Goal: Transaction & Acquisition: Purchase product/service

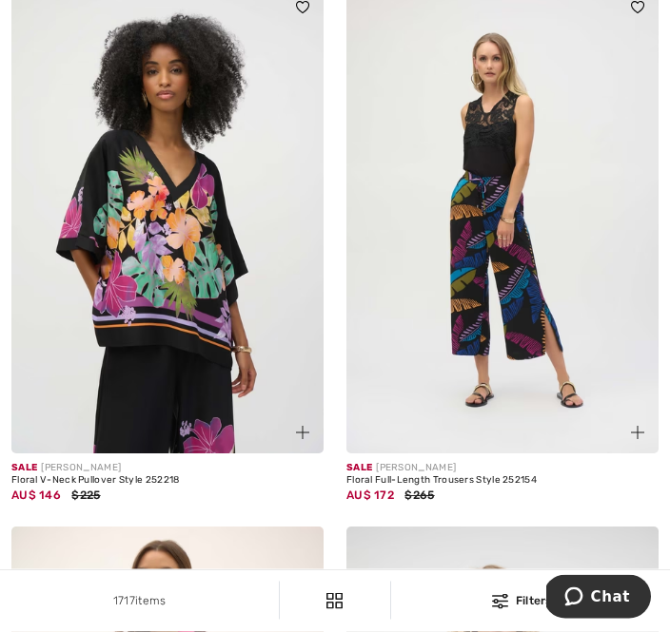
scroll to position [5429, 0]
click at [220, 313] on img at bounding box center [167, 220] width 312 height 468
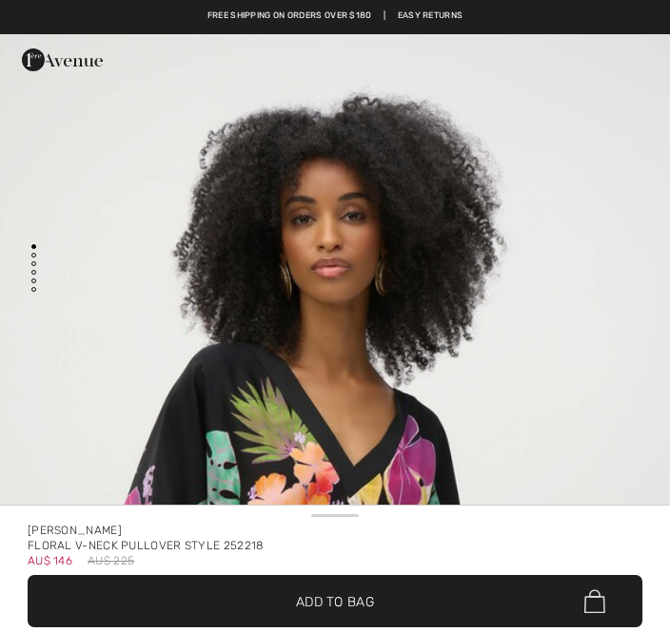
checkbox input "true"
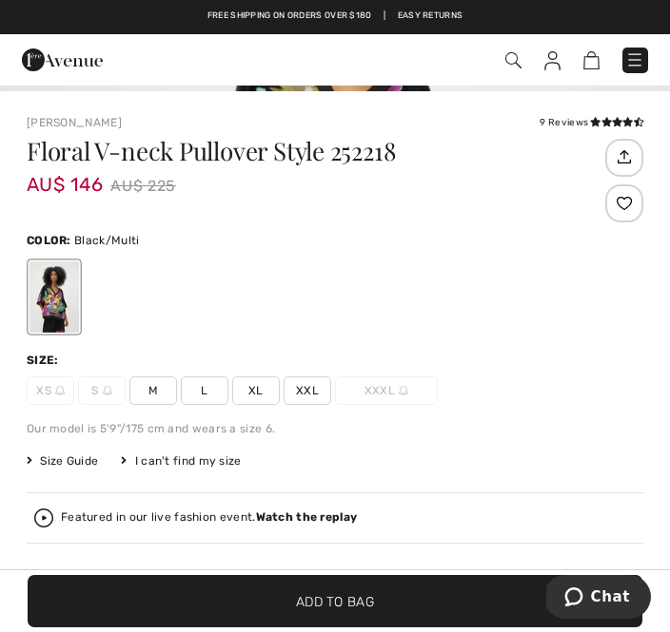
scroll to position [462, 0]
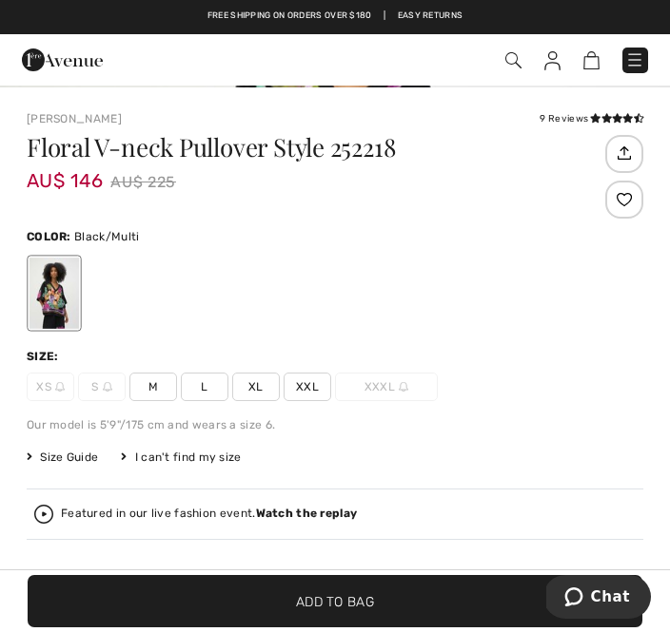
click at [160, 390] on span "M" at bounding box center [153, 387] width 48 height 29
click at [358, 611] on span "Add to Bag" at bounding box center [335, 602] width 78 height 20
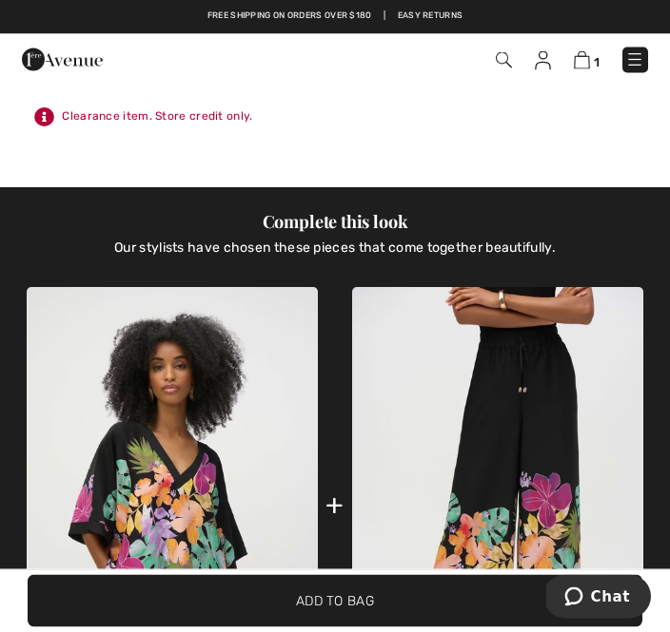
scroll to position [981, 0]
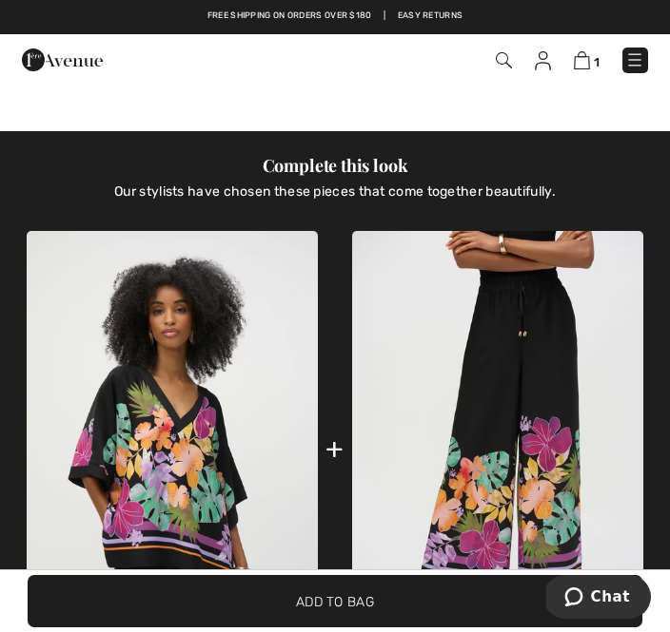
click at [561, 437] on img at bounding box center [497, 449] width 291 height 437
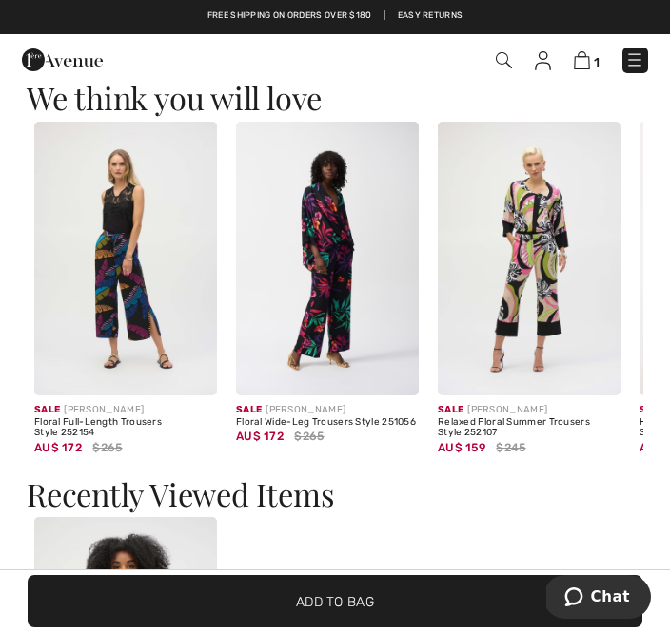
scroll to position [2458, 0]
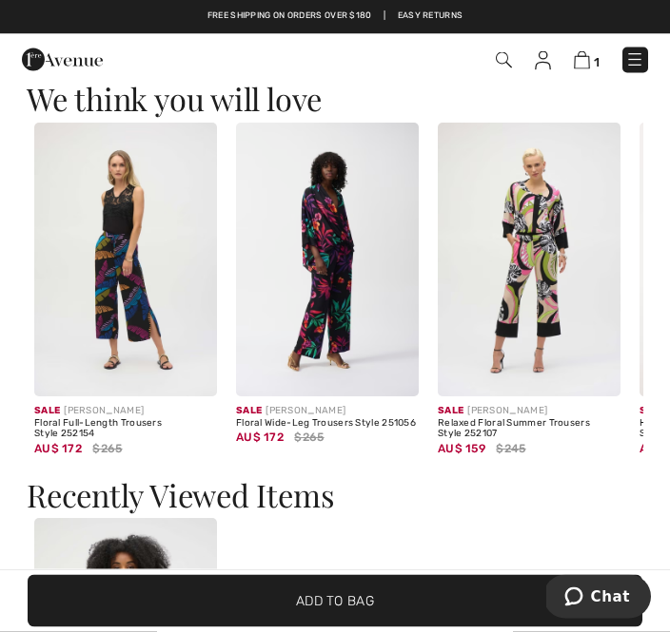
click at [592, 293] on img at bounding box center [528, 261] width 183 height 274
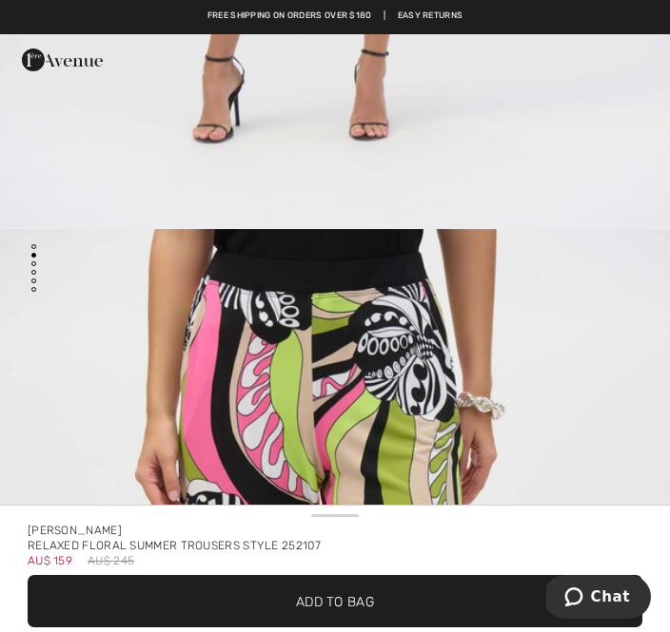
scroll to position [788, 0]
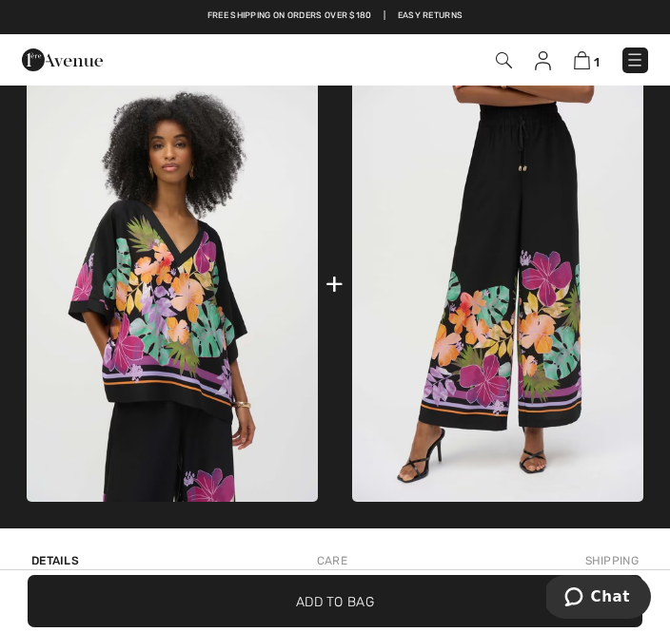
scroll to position [1098, 0]
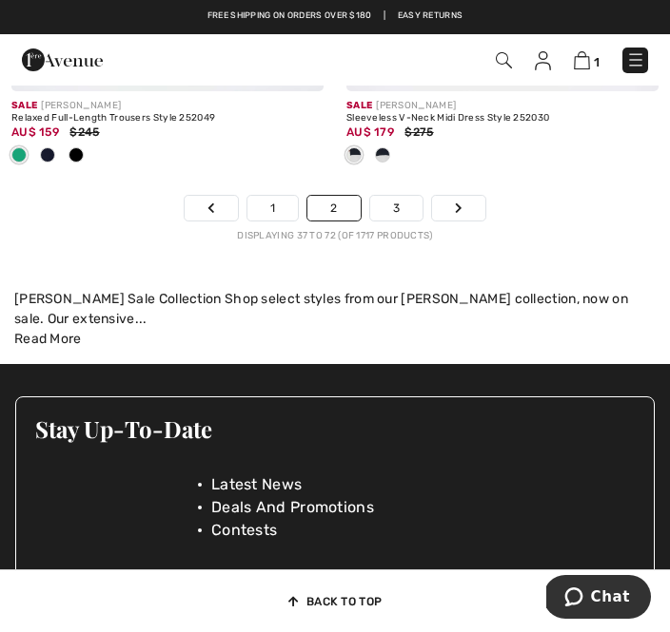
scroll to position [10578, 0]
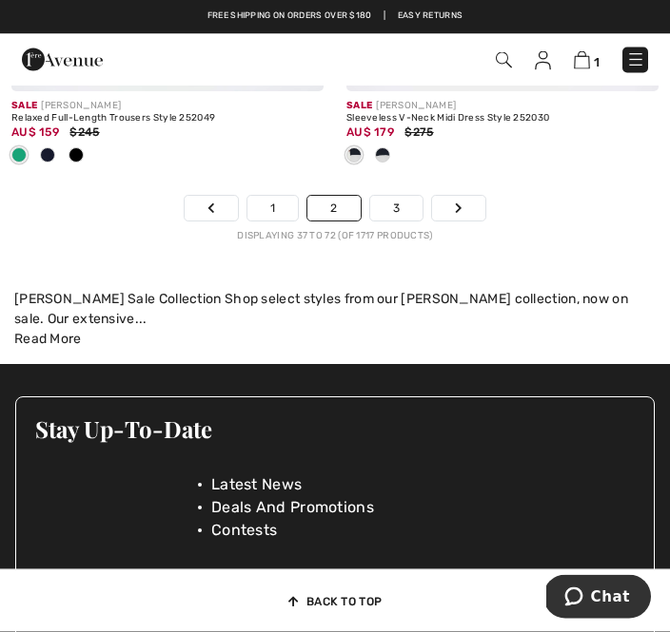
click at [405, 222] on link "3" at bounding box center [396, 209] width 52 height 25
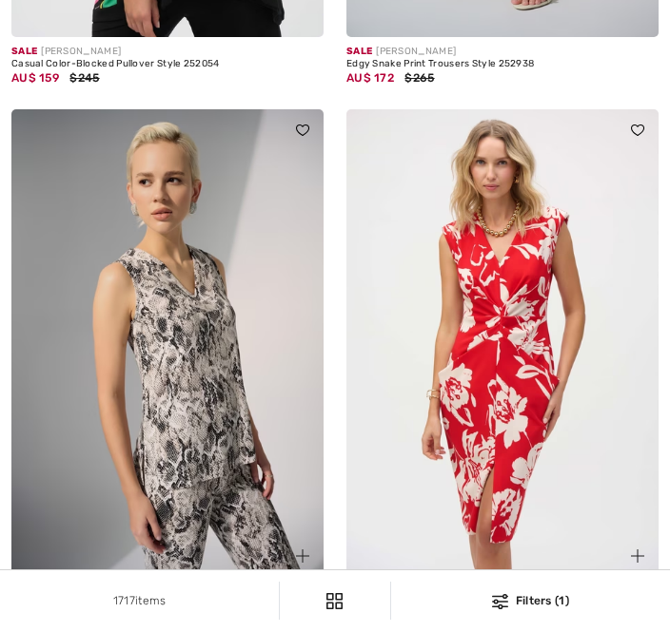
checkbox input "true"
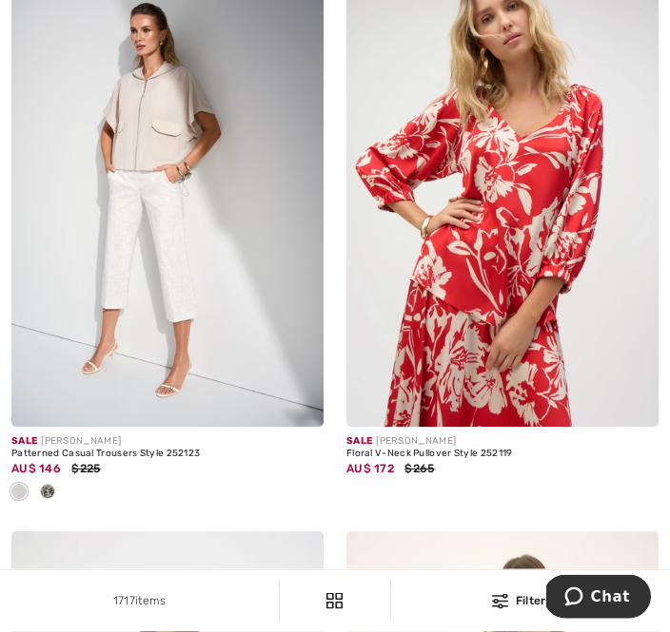
scroll to position [9546, 0]
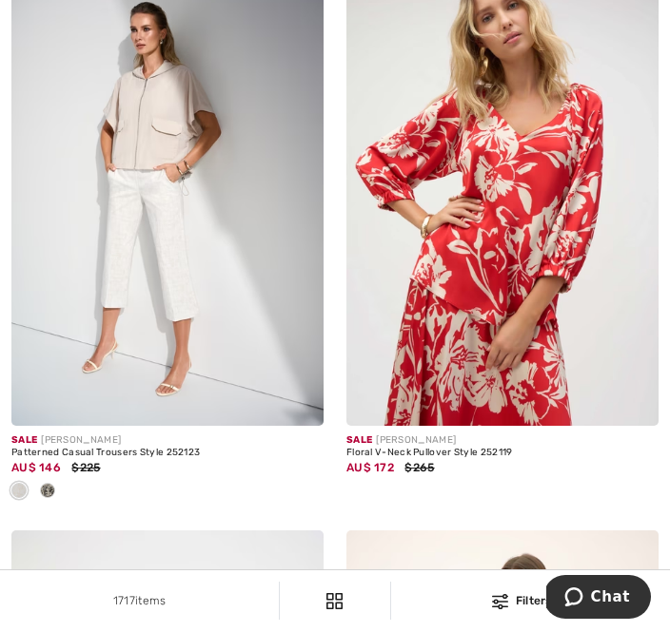
click at [523, 219] on img at bounding box center [502, 192] width 312 height 468
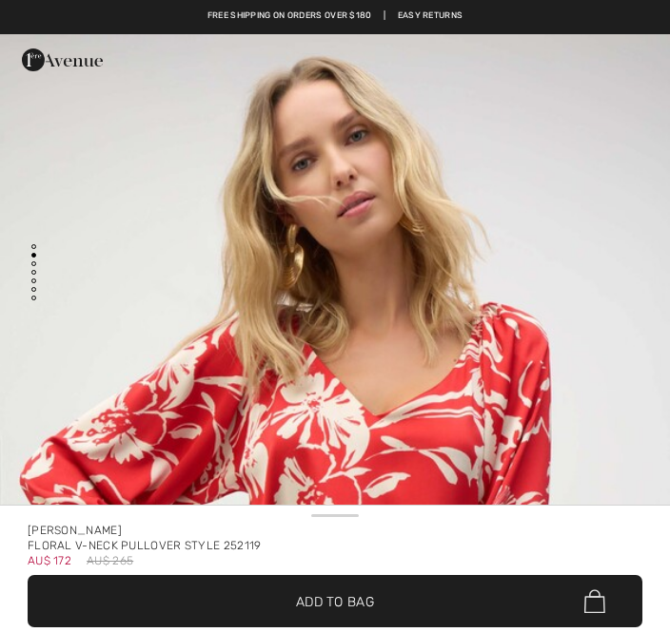
checkbox input "true"
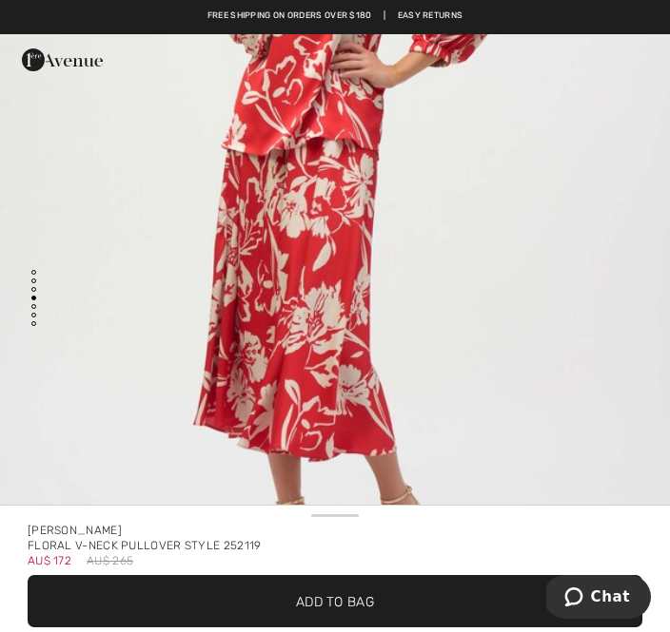
scroll to position [3365, 0]
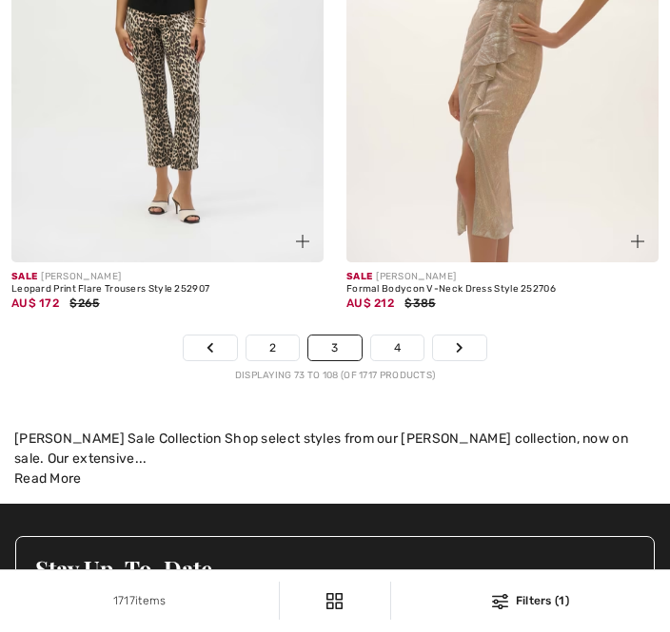
checkbox input "true"
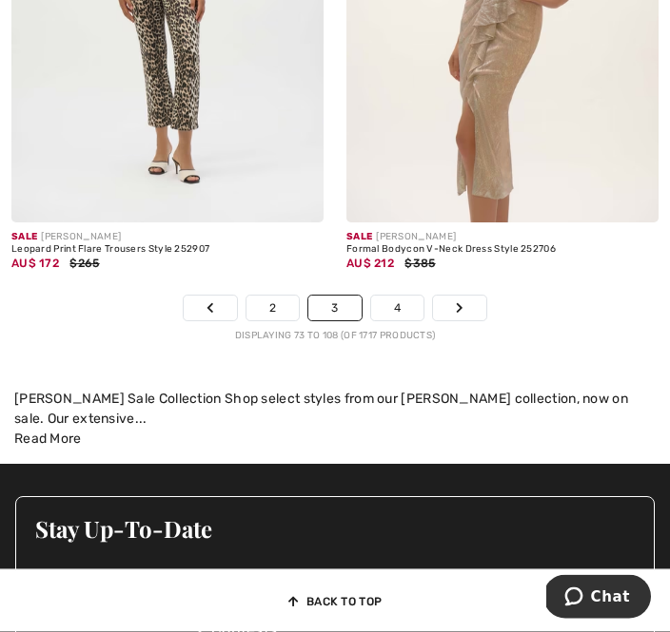
scroll to position [10323, 0]
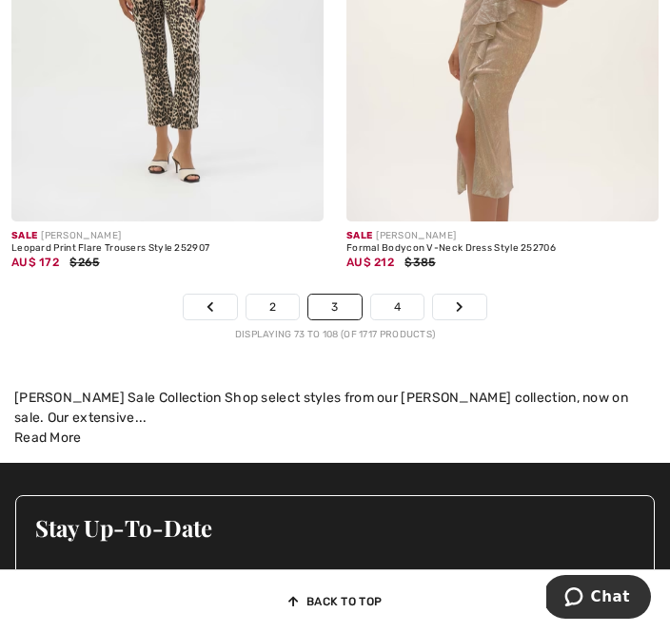
click at [402, 320] on link "4" at bounding box center [397, 307] width 52 height 25
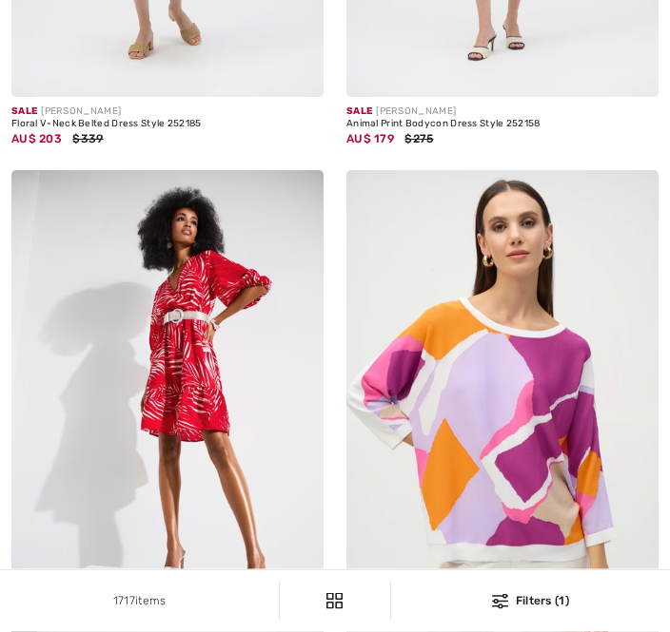
checkbox input "true"
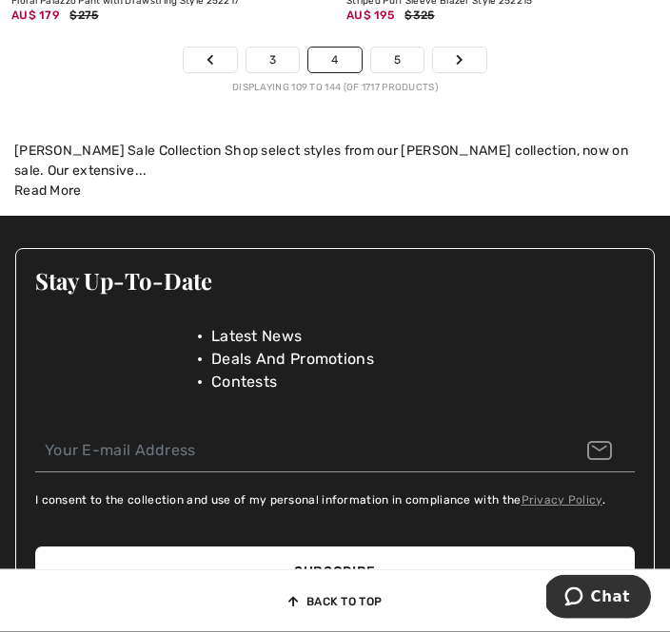
scroll to position [10384, 0]
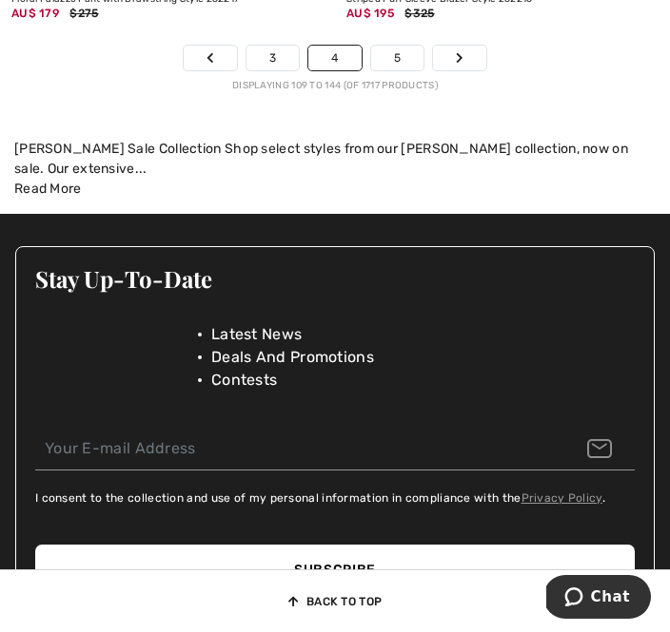
click at [409, 70] on link "5" at bounding box center [397, 58] width 52 height 25
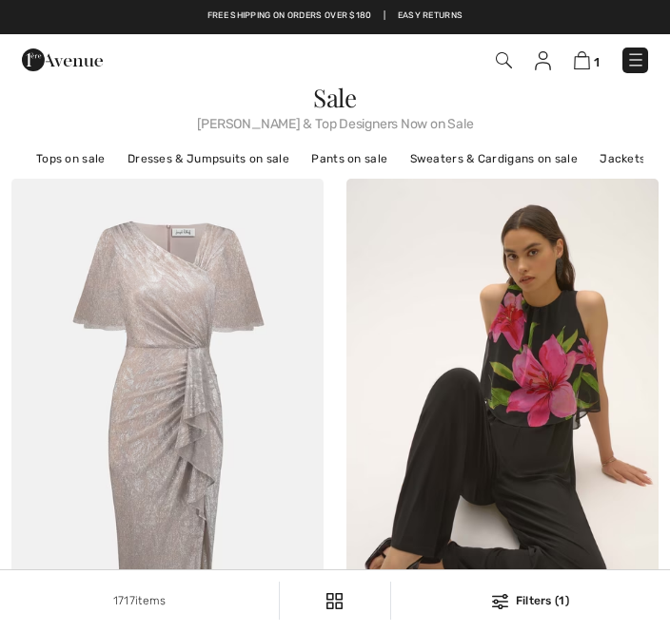
checkbox input "true"
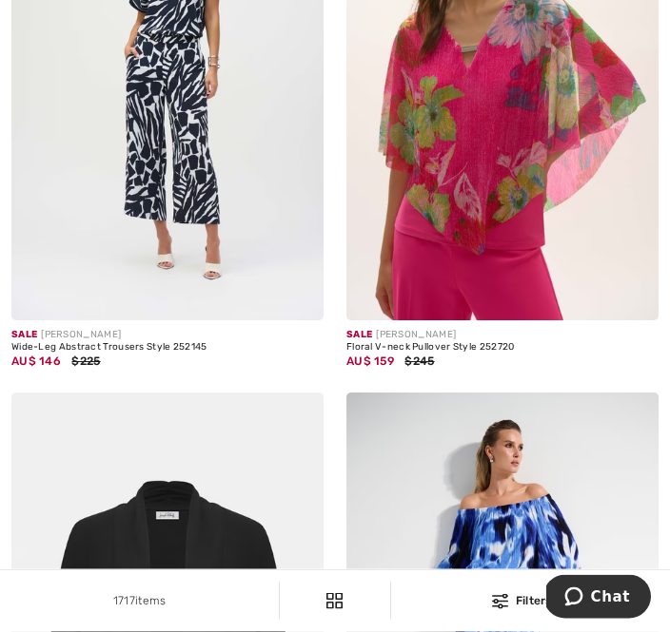
scroll to position [3754, 0]
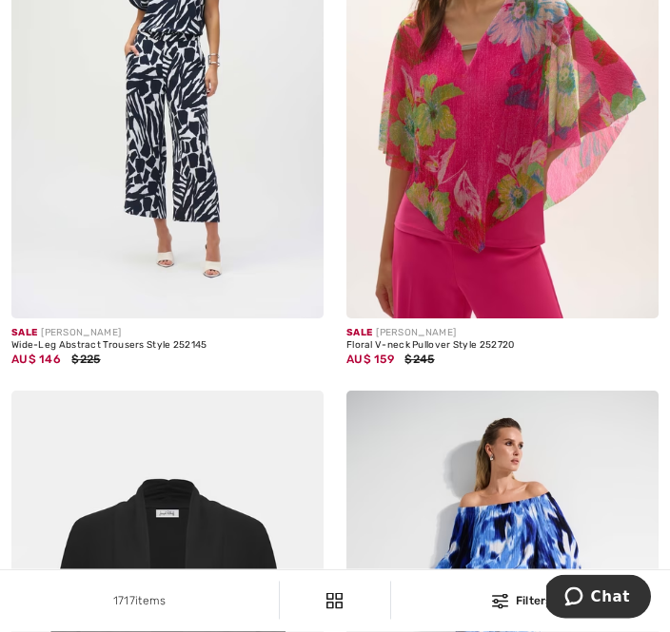
click at [532, 207] on img at bounding box center [502, 86] width 312 height 468
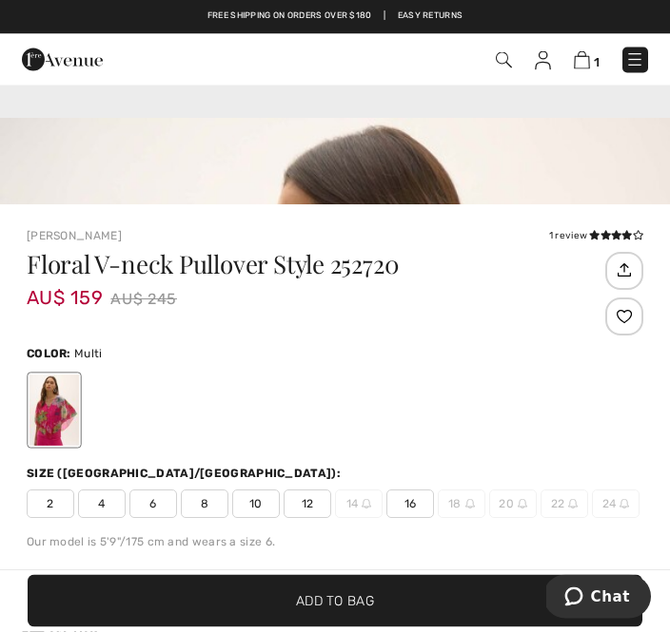
scroll to position [347, 0]
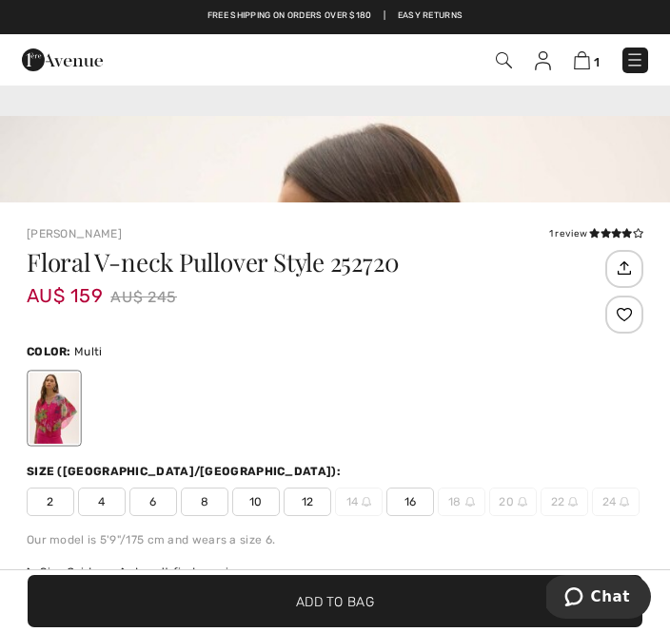
click at [311, 514] on span "12" at bounding box center [307, 502] width 48 height 29
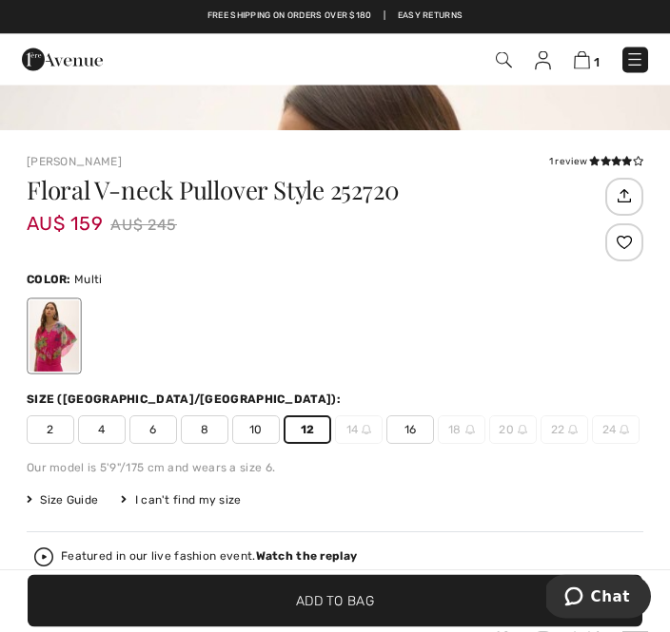
scroll to position [419, 0]
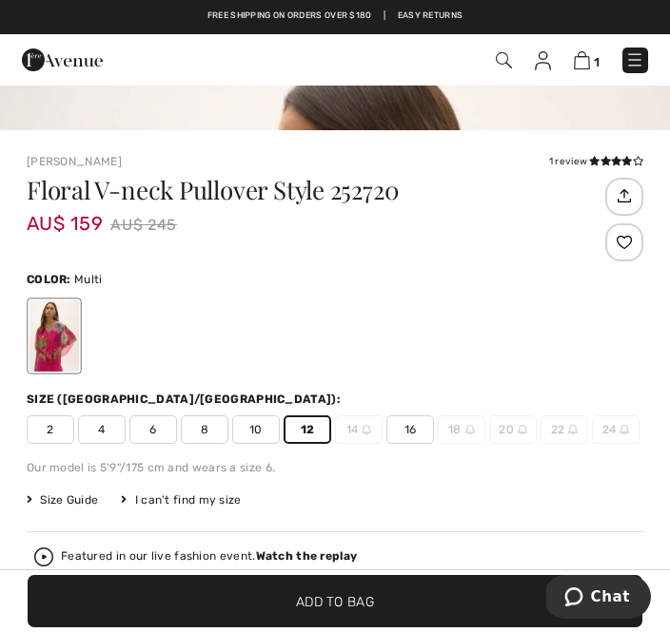
click at [351, 628] on span "✔ Added to Bag Add to Bag" at bounding box center [335, 601] width 614 height 52
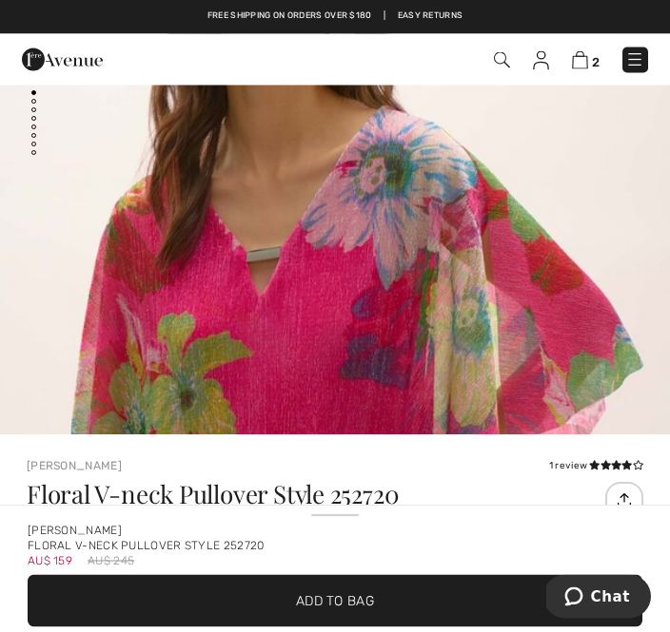
scroll to position [0, 0]
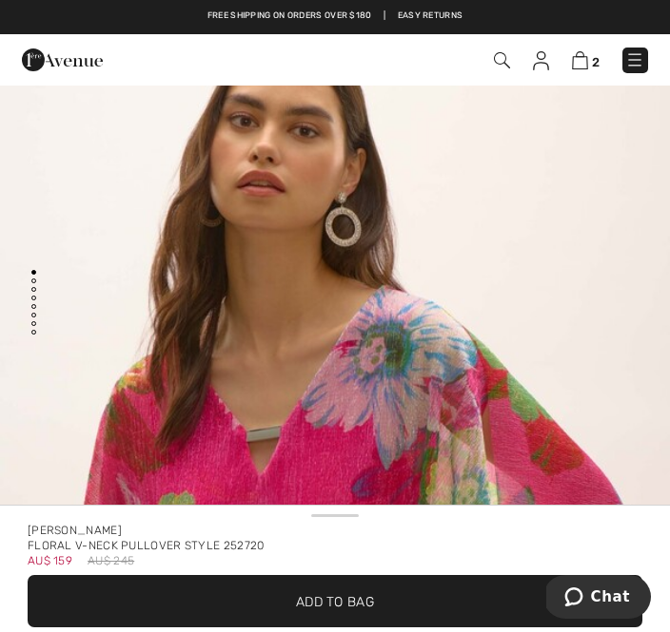
click at [376, 175] on img "1 / 7" at bounding box center [335, 514] width 670 height 1003
click at [342, 603] on span "Add to Bag" at bounding box center [335, 602] width 78 height 20
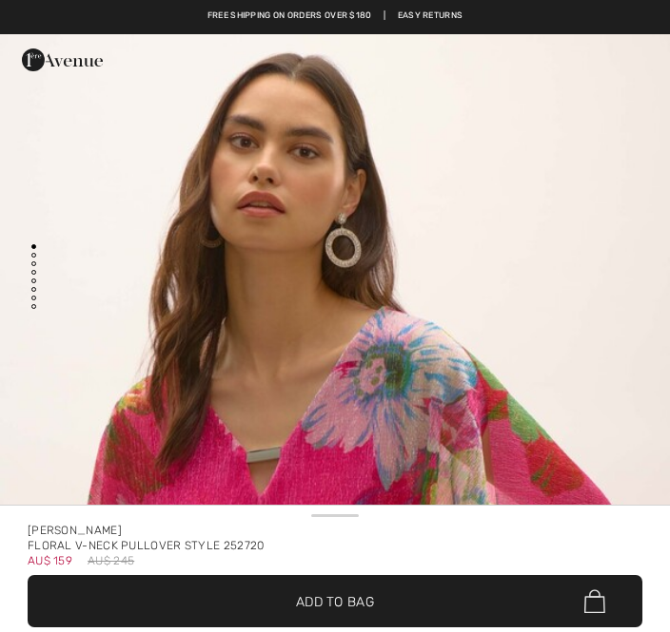
checkbox input "true"
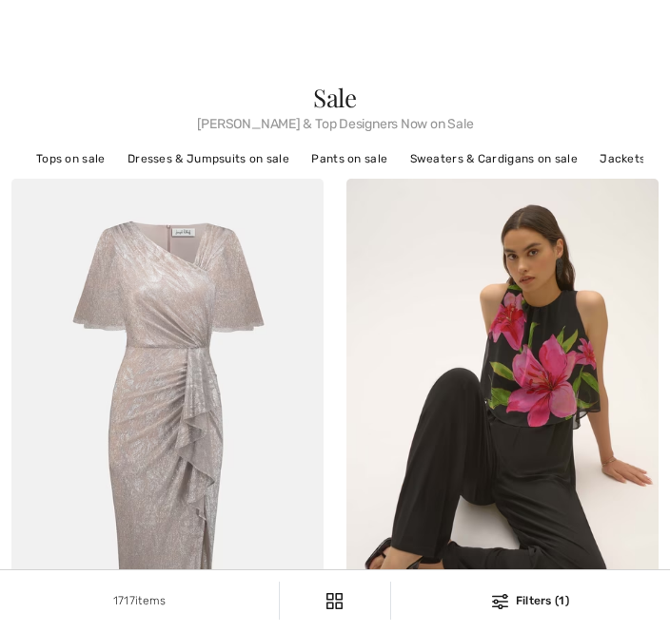
checkbox input "true"
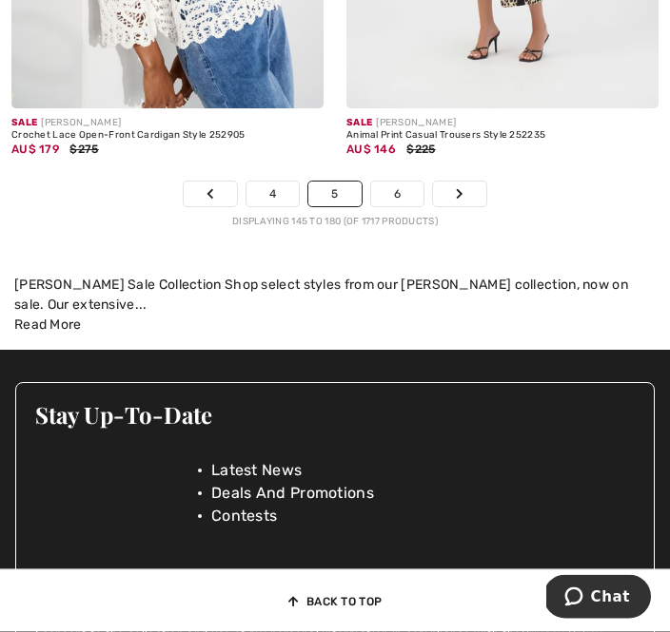
scroll to position [10217, 0]
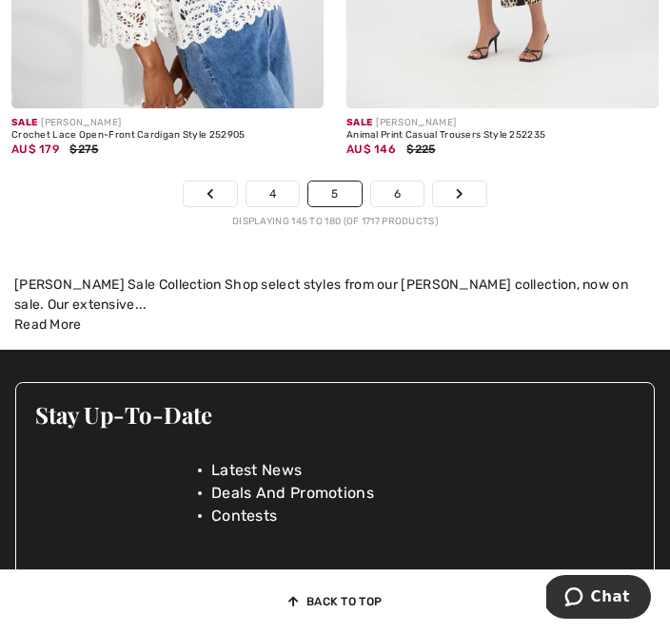
click at [407, 206] on link "6" at bounding box center [397, 194] width 52 height 25
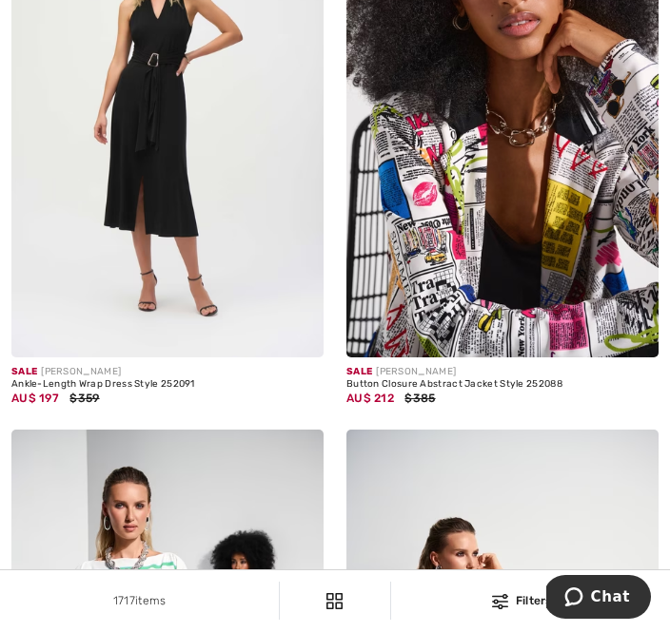
scroll to position [4764, 0]
click at [634, 108] on img at bounding box center [502, 125] width 312 height 468
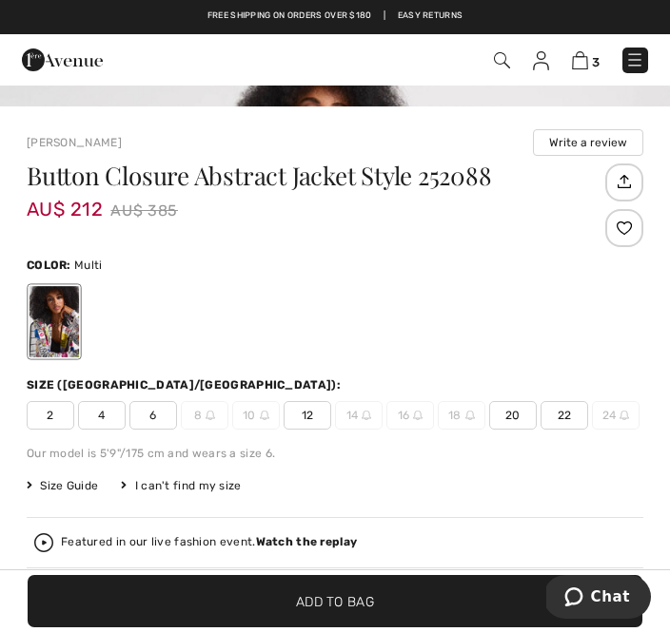
scroll to position [448, 0]
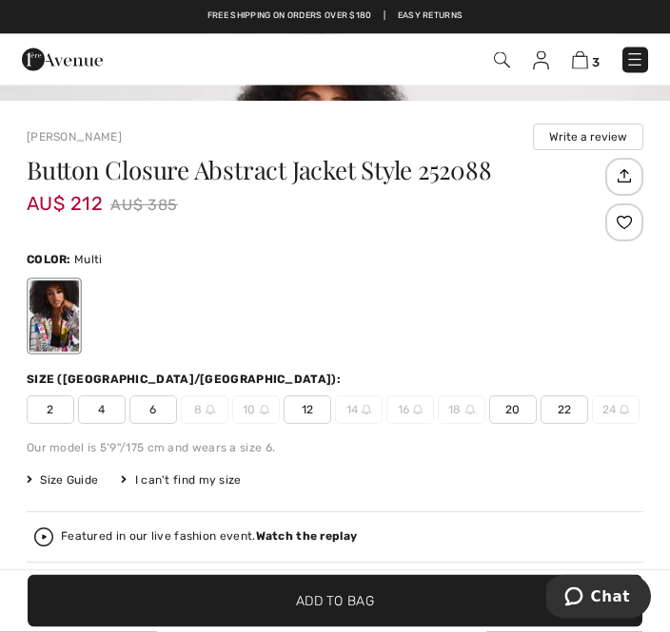
click at [319, 417] on span "12" at bounding box center [307, 411] width 48 height 29
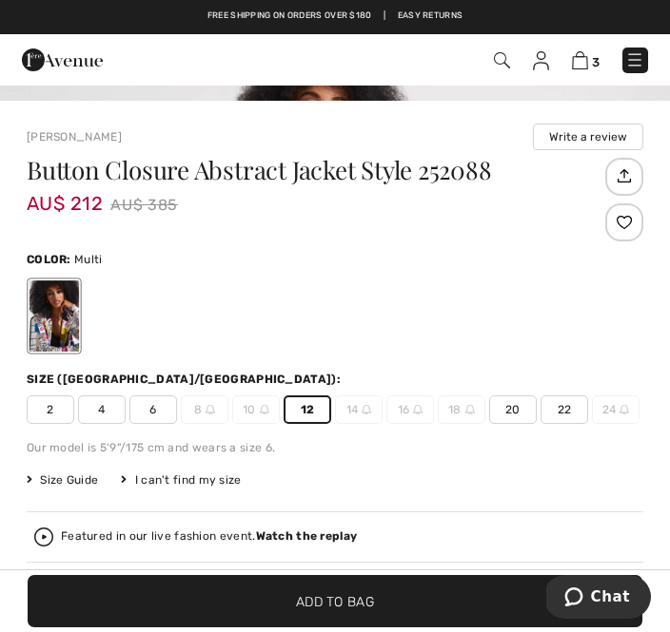
click at [343, 611] on span "Add to Bag" at bounding box center [335, 602] width 78 height 20
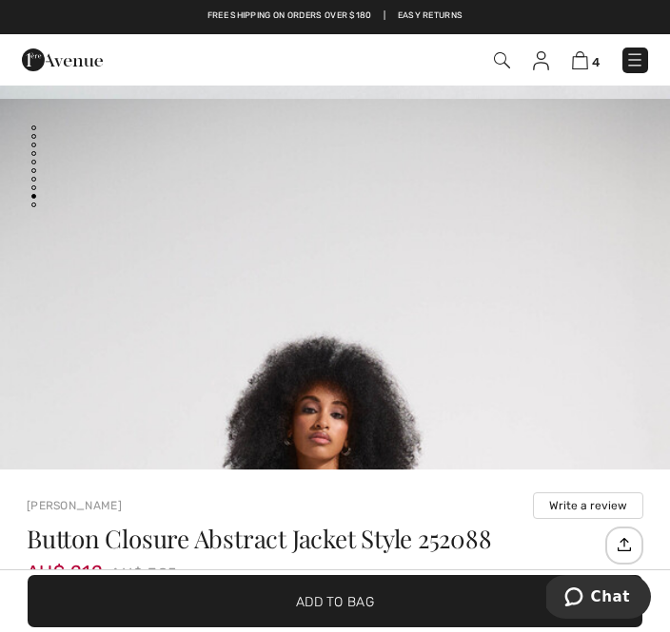
scroll to position [144, 0]
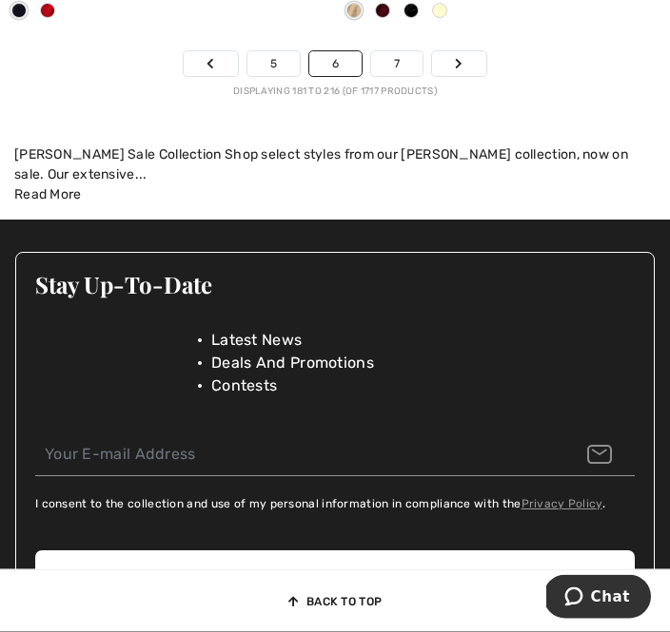
scroll to position [10450, 0]
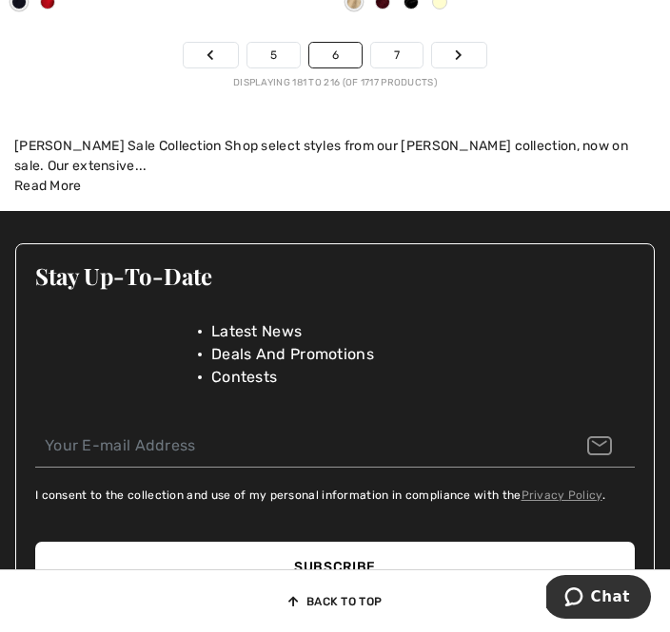
click at [407, 68] on link "7" at bounding box center [396, 55] width 51 height 25
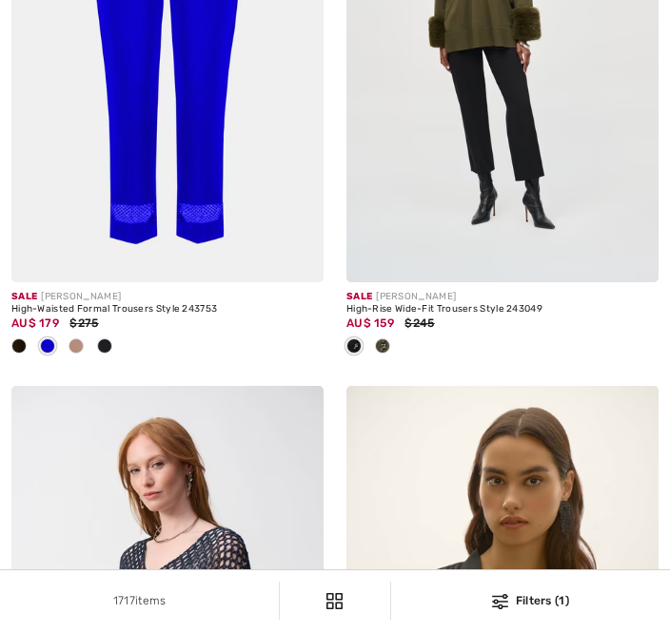
checkbox input "true"
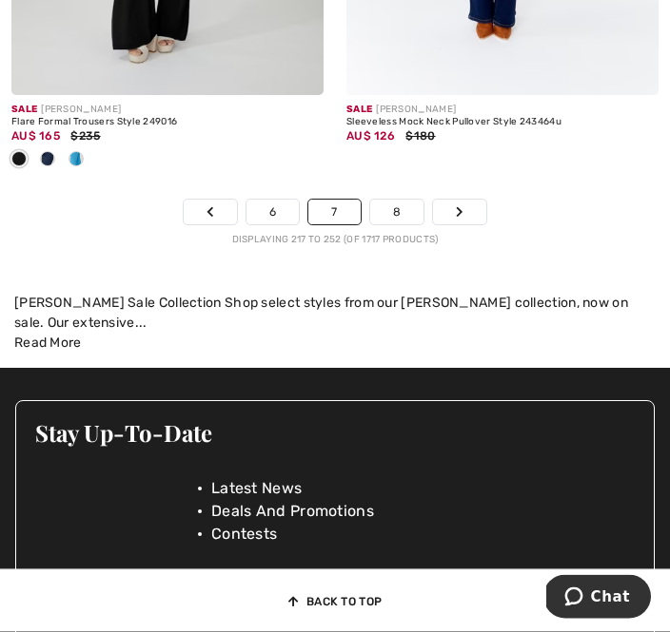
scroll to position [10418, 0]
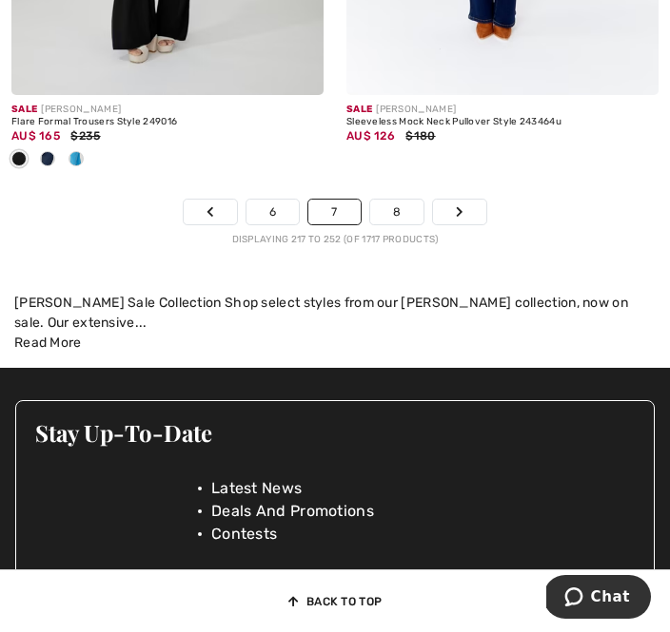
click at [410, 224] on link "8" at bounding box center [396, 212] width 53 height 25
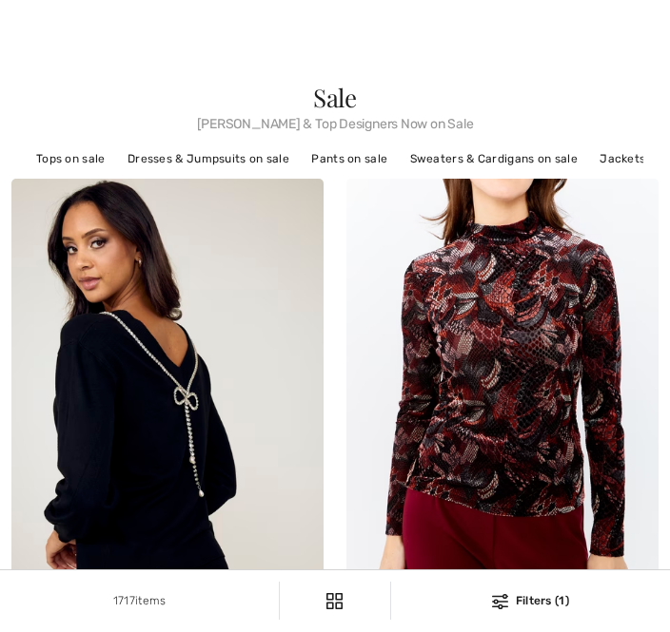
checkbox input "true"
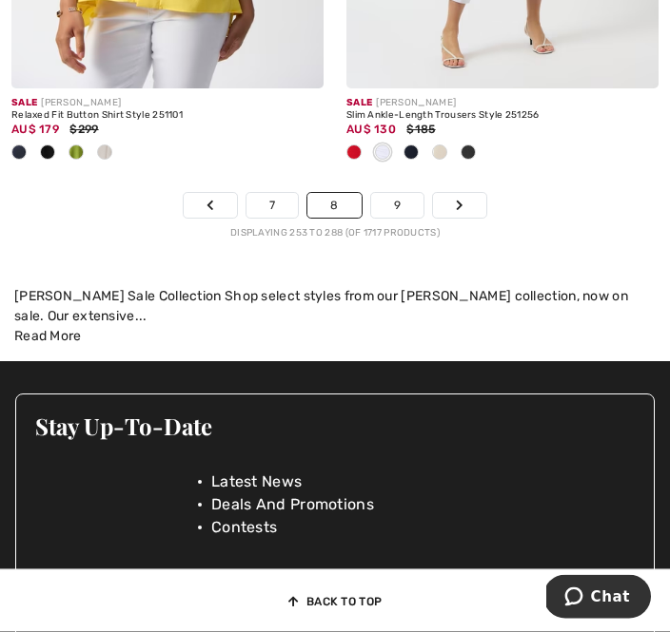
scroll to position [10644, 0]
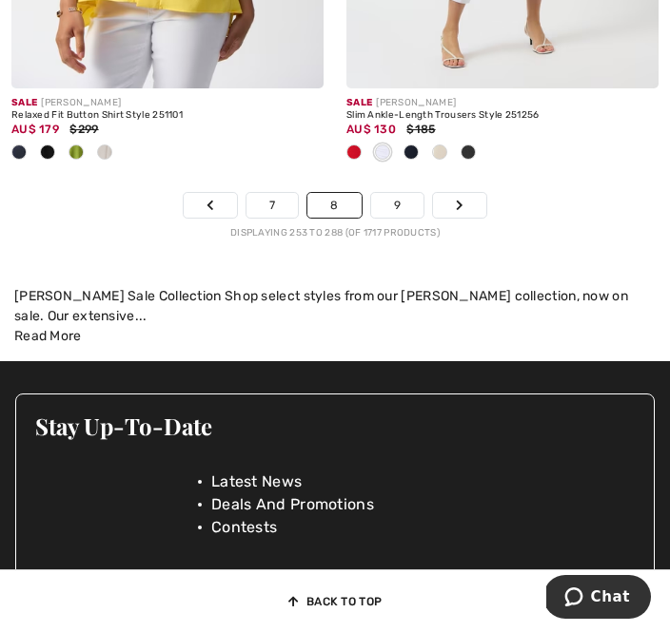
click at [416, 218] on link "9" at bounding box center [397, 205] width 52 height 25
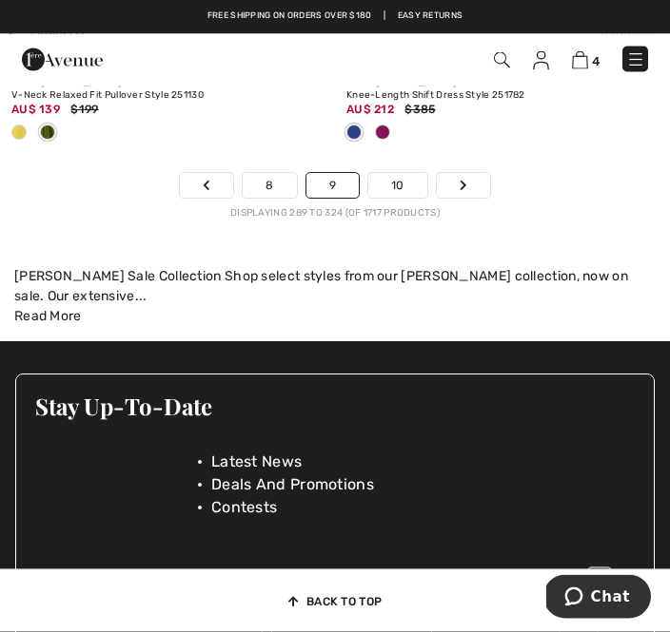
scroll to position [10664, 0]
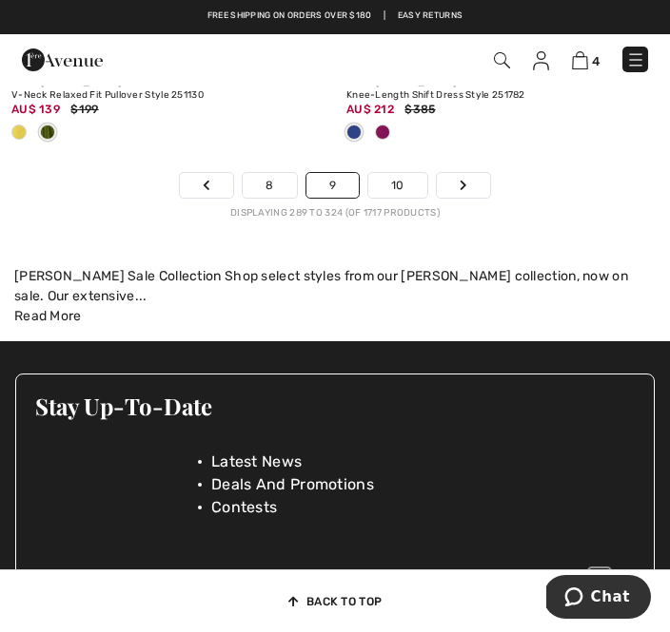
click at [415, 198] on link "10" at bounding box center [397, 185] width 59 height 25
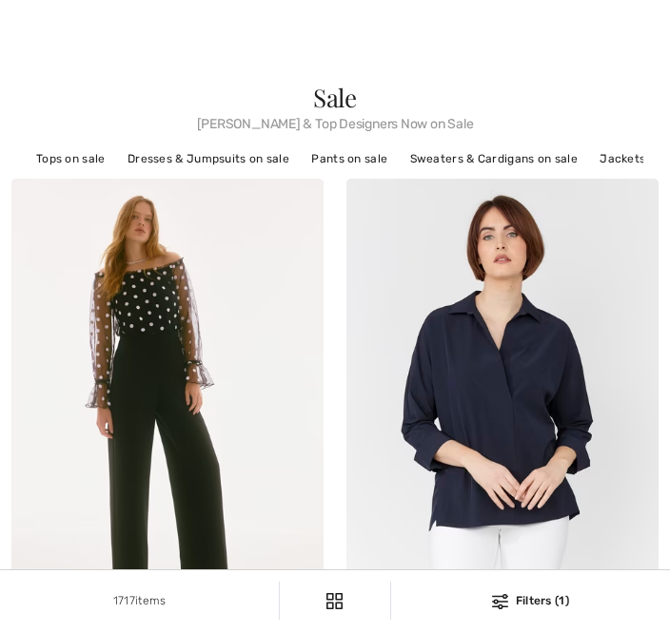
checkbox input "true"
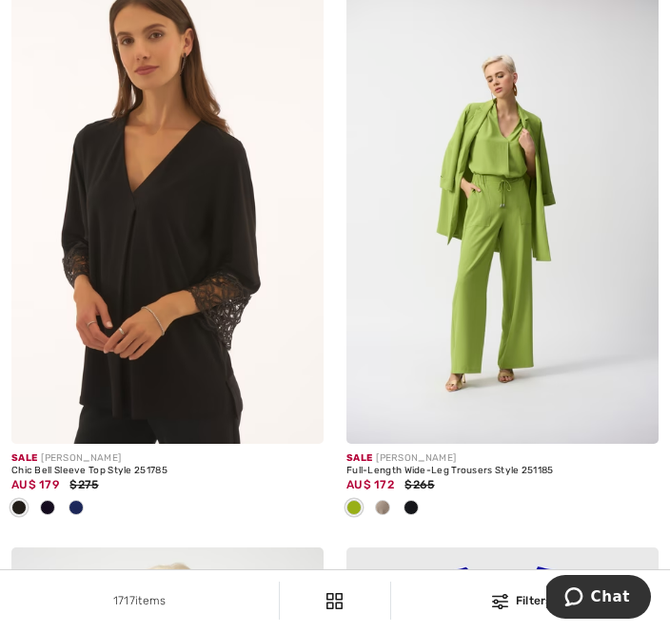
scroll to position [1889, 0]
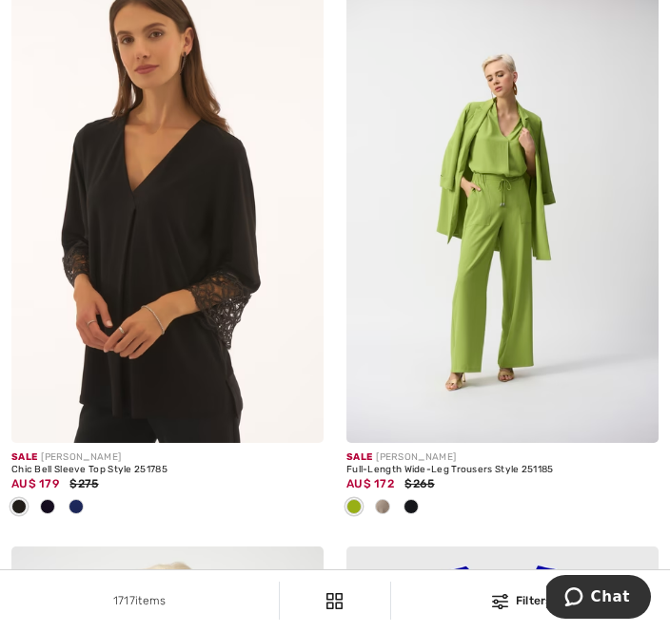
click at [655, 175] on img at bounding box center [502, 209] width 312 height 468
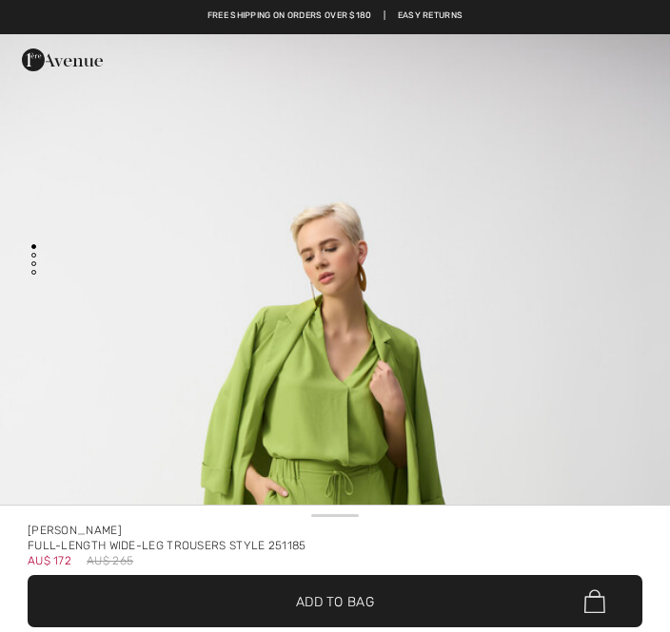
checkbox input "true"
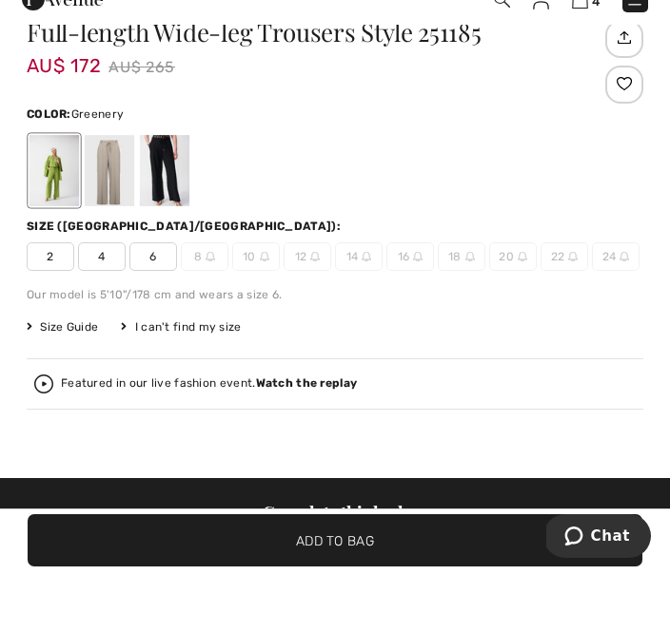
scroll to position [3437, 0]
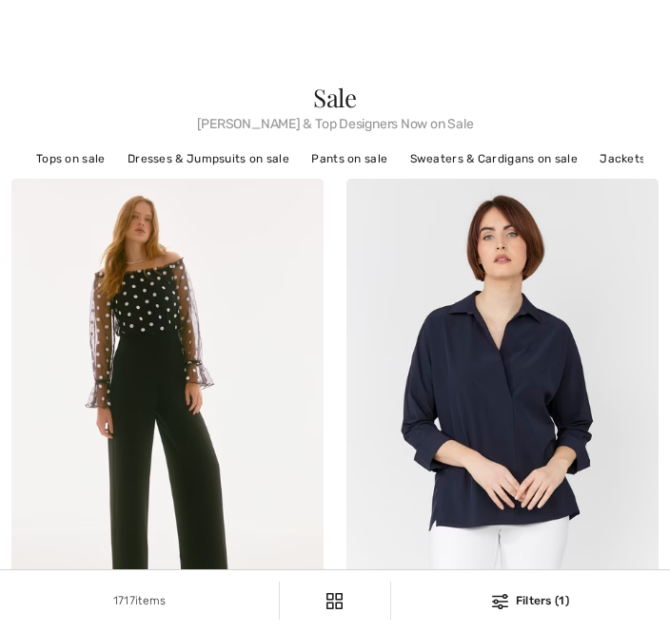
checkbox input "true"
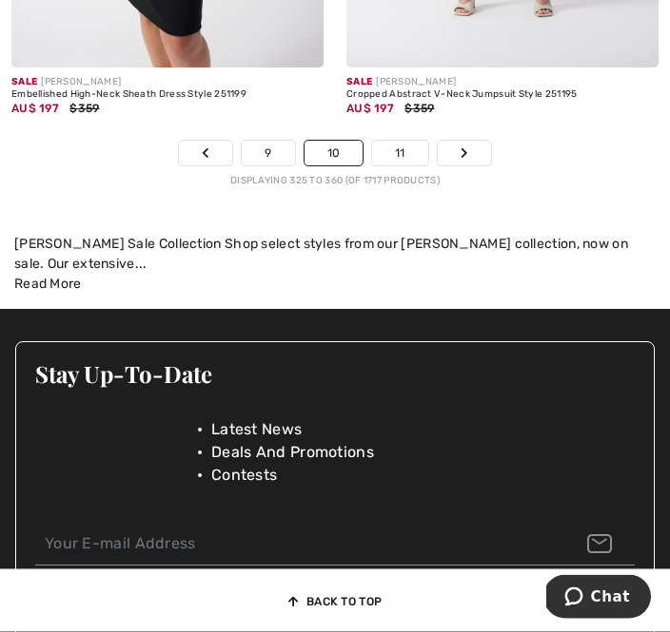
scroll to position [10383, 0]
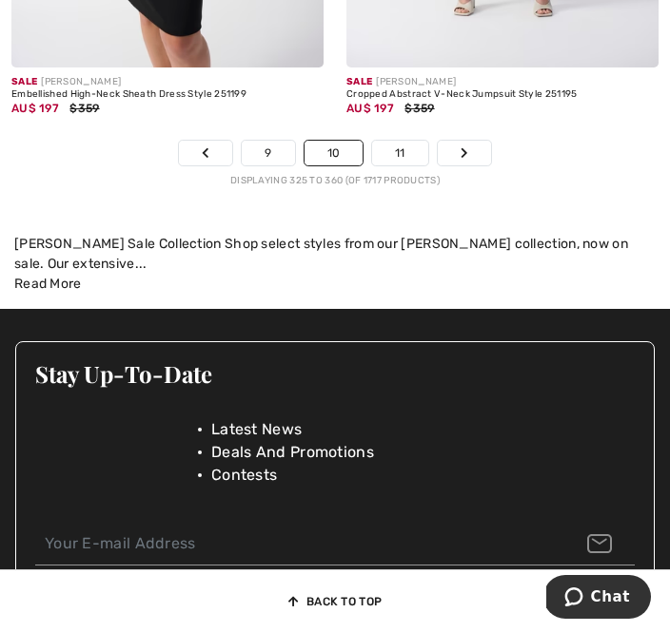
click at [410, 165] on link "11" at bounding box center [400, 153] width 56 height 25
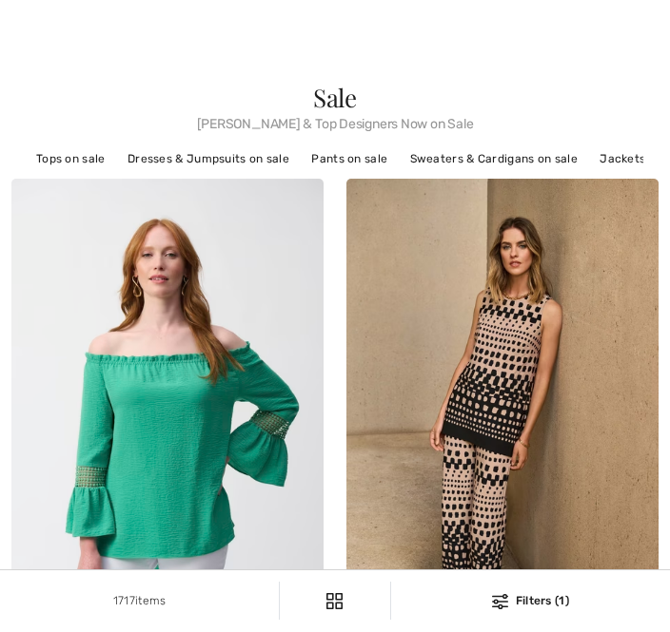
checkbox input "true"
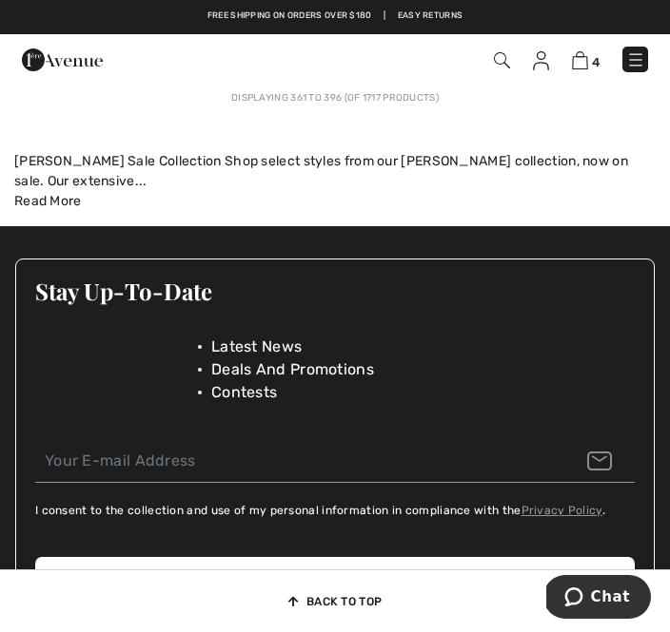
scroll to position [10432, 0]
